Goal: Navigation & Orientation: Go to known website

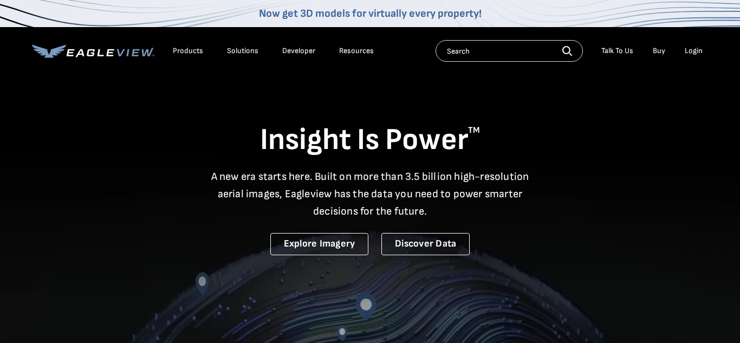
click at [691, 53] on div "Login" at bounding box center [694, 51] width 18 height 10
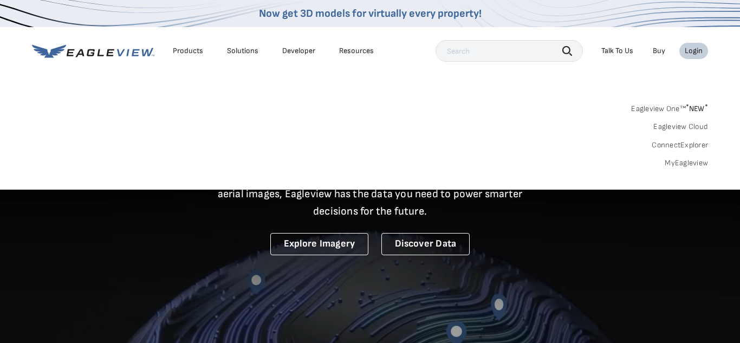
click at [662, 111] on link "Eagleview One™ * NEW *" at bounding box center [669, 107] width 77 height 12
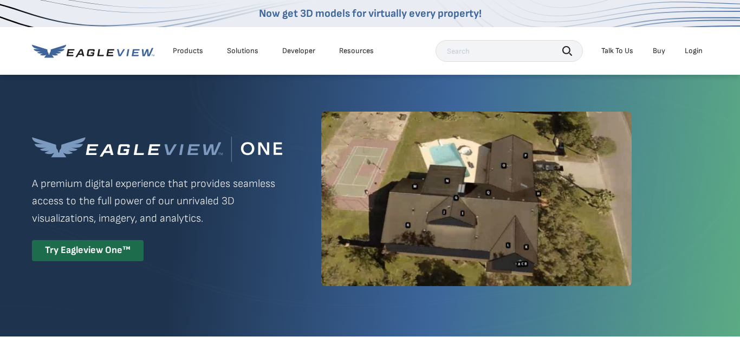
click at [699, 49] on div "Login" at bounding box center [694, 51] width 18 height 10
